Goal: Task Accomplishment & Management: Use online tool/utility

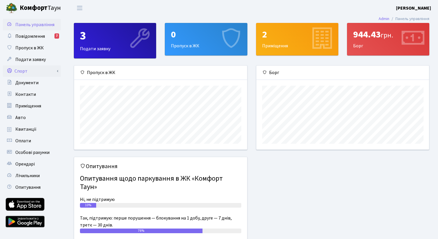
click at [50, 74] on link "Спорт" at bounding box center [32, 71] width 58 height 12
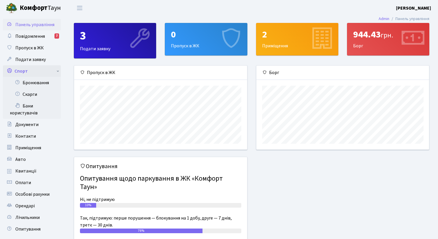
scroll to position [84, 173]
click at [43, 88] on link "Бронювання" at bounding box center [32, 83] width 58 height 12
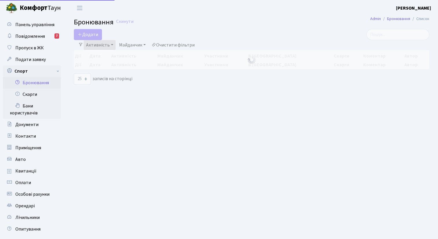
select select "25"
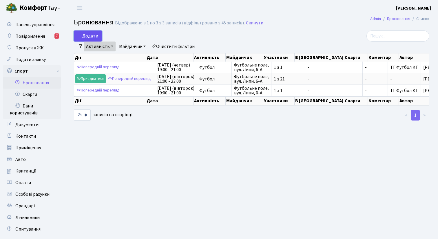
click at [95, 37] on button "Додати" at bounding box center [88, 35] width 28 height 11
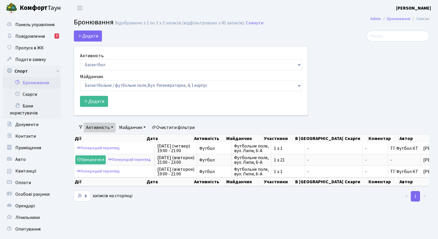
click at [105, 72] on form "Активність Баскетбол Волейбол Йога Катання на роликах Настільний теніс Теніс Фу…" at bounding box center [191, 79] width 222 height 55
click at [106, 65] on select "Баскетбол Волейбол Йога Катання на роликах Настільний теніс Теніс Футбол Фітнес" at bounding box center [191, 64] width 222 height 11
select select "2"
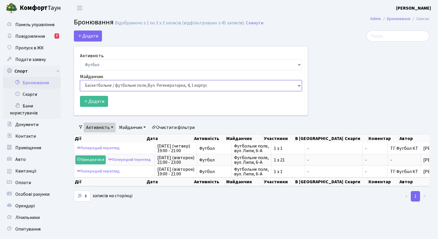
click at [101, 86] on select "Баскетбольне / футбольне поле, Вул. Регенераторна, 4, 1 корпус Баскетбольне пол…" at bounding box center [191, 85] width 222 height 11
select select "10"
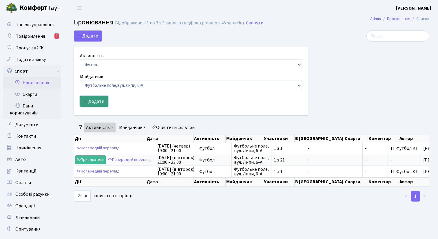
click at [99, 100] on button "Додати" at bounding box center [94, 101] width 28 height 11
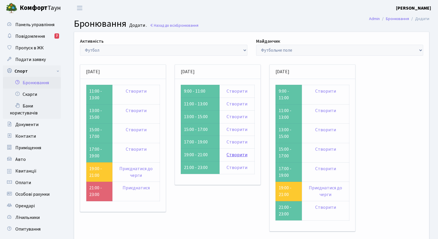
click at [238, 154] on link "Створити" at bounding box center [237, 154] width 21 height 6
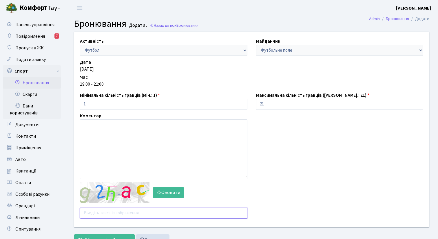
click at [116, 214] on input "text" at bounding box center [164, 212] width 168 height 11
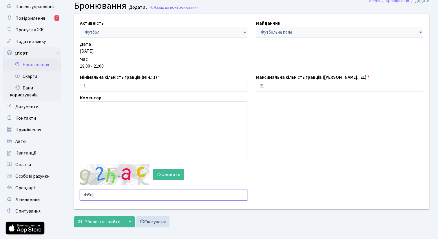
scroll to position [19, 0]
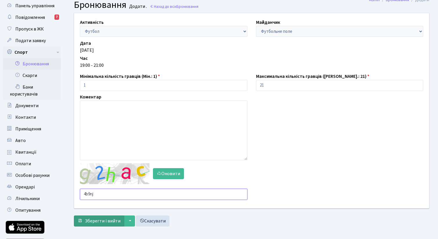
type input "4b9nj"
click at [101, 219] on span "Зберегти і вийти" at bounding box center [103, 220] width 36 height 6
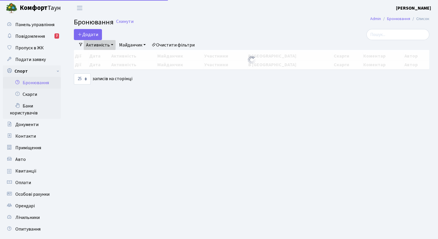
select select "25"
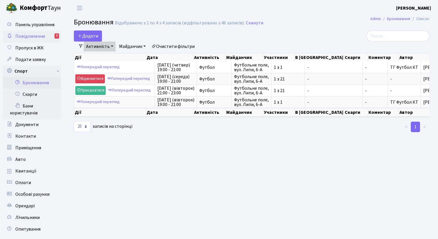
click at [37, 38] on span "Повідомлення" at bounding box center [30, 36] width 30 height 6
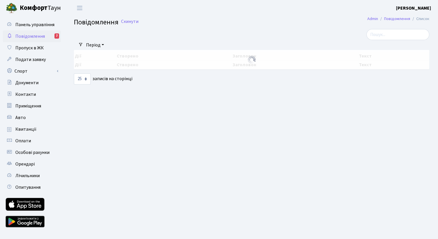
select select "25"
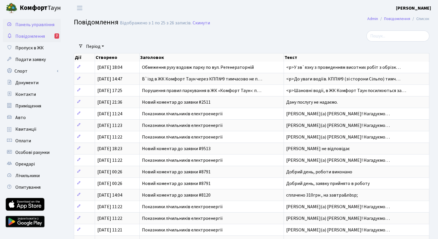
click at [38, 28] on span "Панель управління" at bounding box center [34, 24] width 39 height 6
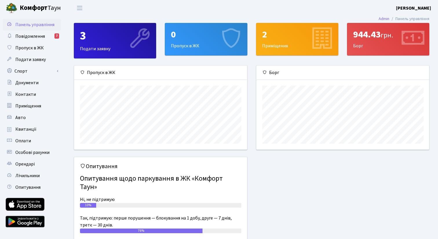
scroll to position [84, 173]
click at [35, 97] on span "Контакти" at bounding box center [25, 94] width 21 height 6
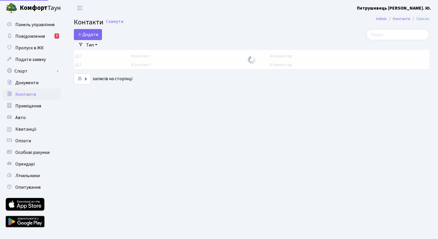
select select "25"
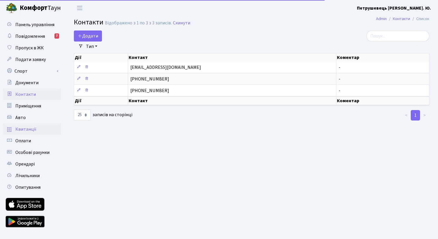
click at [32, 125] on link "Квитанції" at bounding box center [32, 129] width 58 height 12
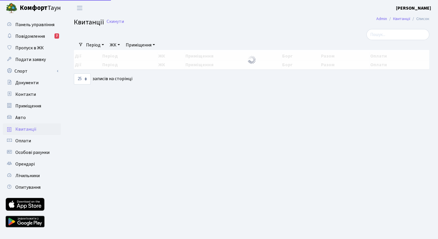
select select "25"
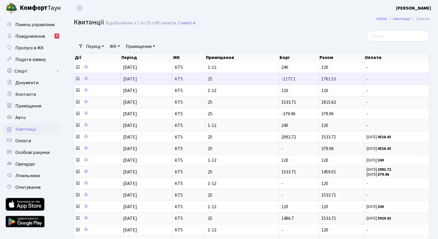
click at [210, 77] on span "25" at bounding box center [242, 79] width 69 height 5
click at [78, 79] on icon at bounding box center [77, 78] width 5 height 5
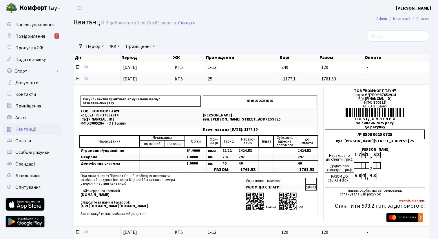
click at [33, 127] on span "Квитанції" at bounding box center [25, 129] width 21 height 6
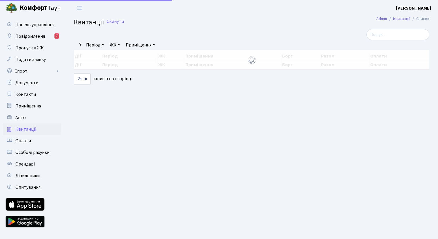
select select "25"
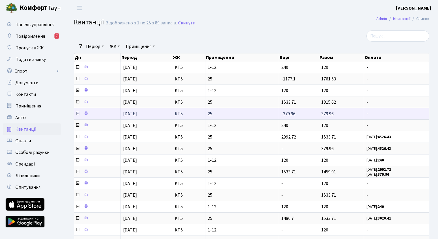
click at [77, 114] on icon at bounding box center [77, 113] width 5 height 5
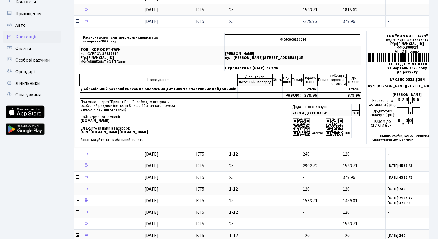
scroll to position [94, 0]
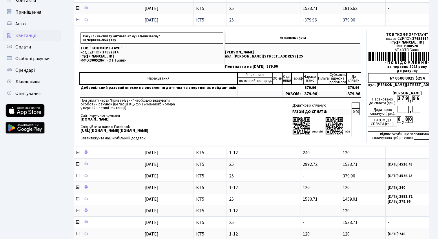
click at [79, 21] on icon at bounding box center [77, 19] width 5 height 5
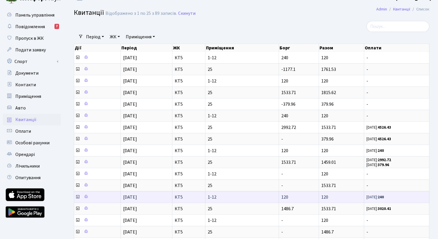
scroll to position [9, 0]
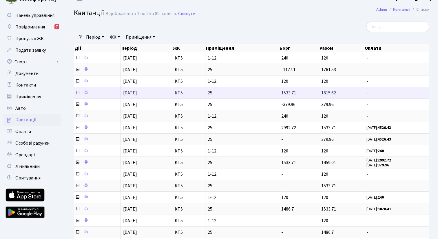
click at [78, 93] on icon at bounding box center [77, 92] width 5 height 5
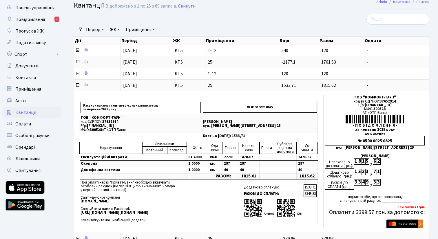
scroll to position [0, 0]
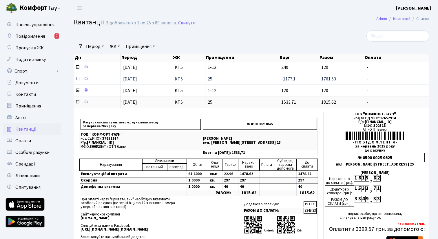
click at [78, 78] on icon at bounding box center [77, 78] width 5 height 5
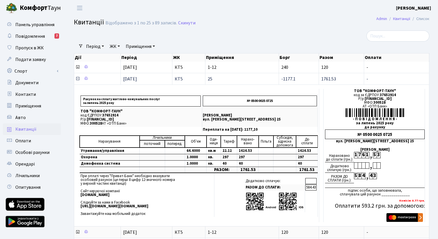
click at [78, 77] on icon at bounding box center [77, 78] width 5 height 5
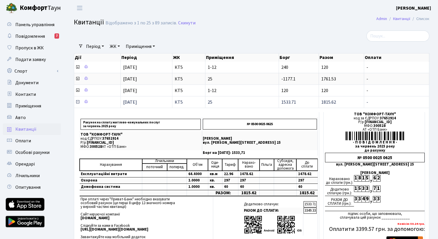
click at [77, 100] on icon at bounding box center [77, 101] width 5 height 5
